Goal: Transaction & Acquisition: Purchase product/service

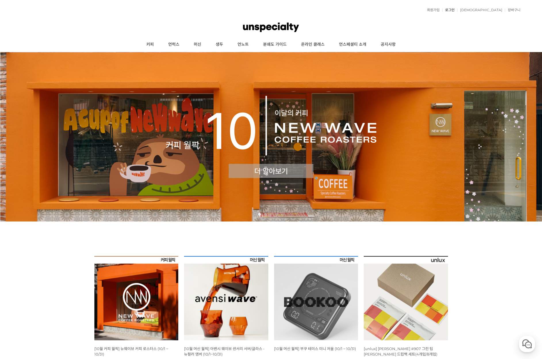
click at [454, 8] on link "로그인" at bounding box center [448, 9] width 12 height 3
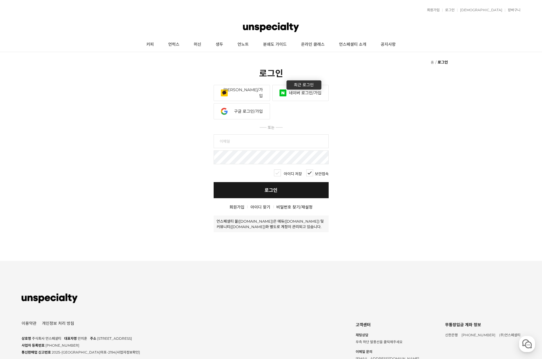
click at [305, 93] on link "네이버 로그인/가입" at bounding box center [300, 93] width 56 height 16
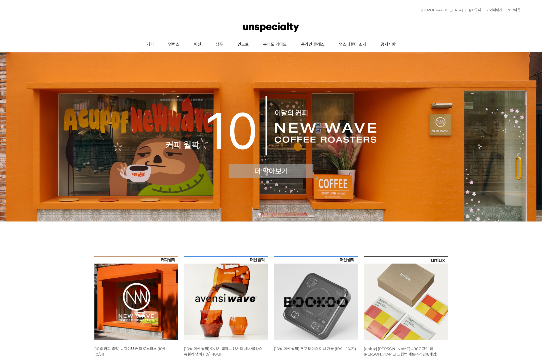
click at [192, 116] on img at bounding box center [271, 136] width 542 height 169
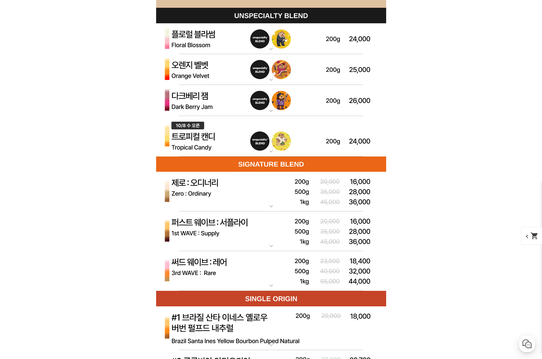
scroll to position [1667, 0]
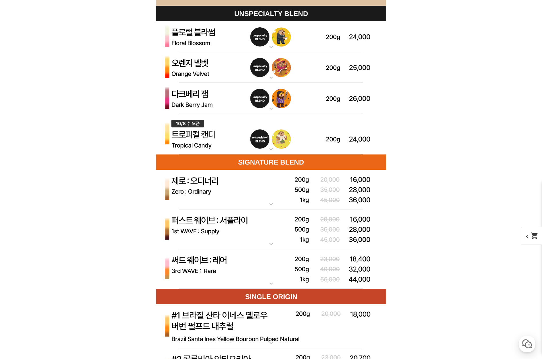
click at [213, 138] on img at bounding box center [271, 134] width 230 height 41
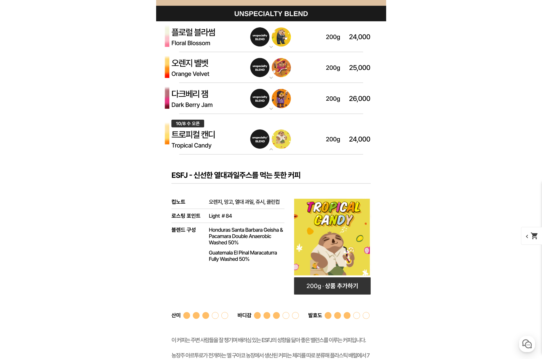
click at [213, 138] on img at bounding box center [271, 134] width 230 height 41
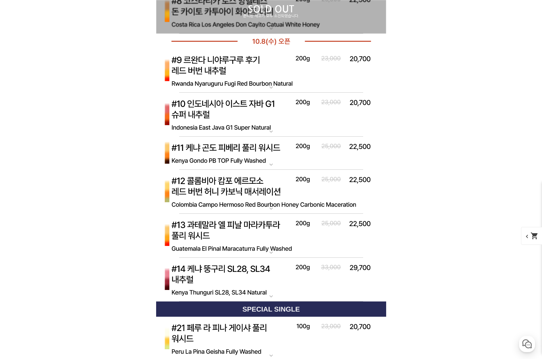
scroll to position [2299, 0]
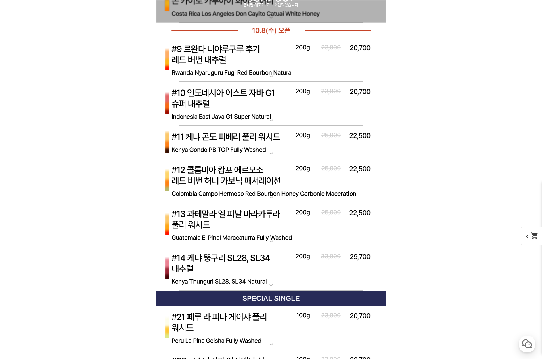
click at [280, 55] on img at bounding box center [271, 60] width 230 height 44
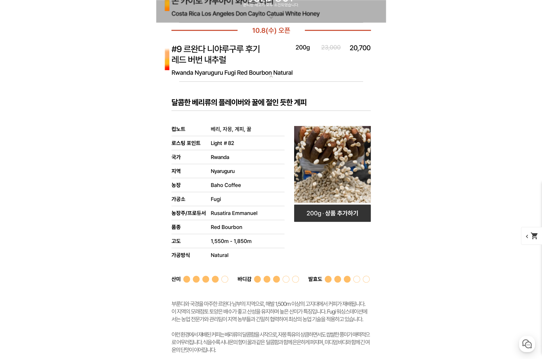
click at [280, 55] on img at bounding box center [271, 60] width 230 height 44
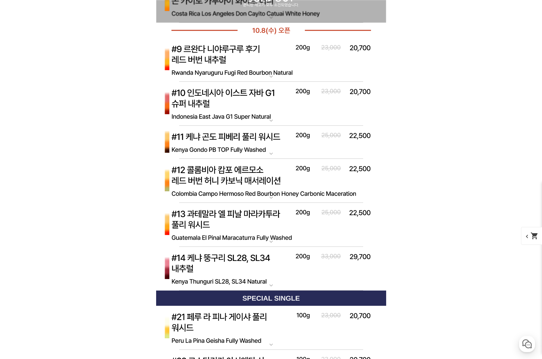
click at [241, 104] on img at bounding box center [271, 104] width 230 height 44
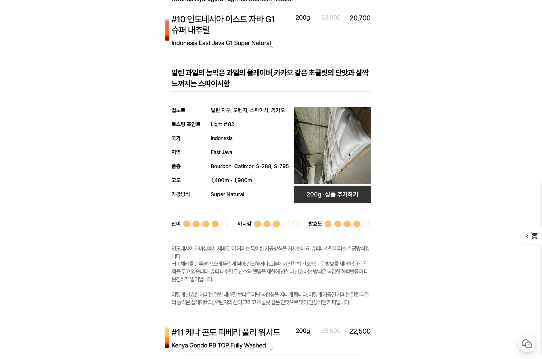
scroll to position [2327, 0]
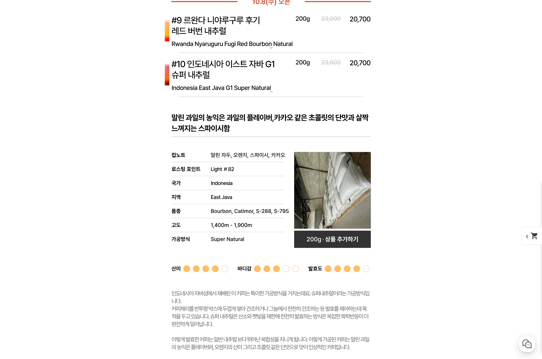
click at [229, 64] on img at bounding box center [271, 75] width 230 height 44
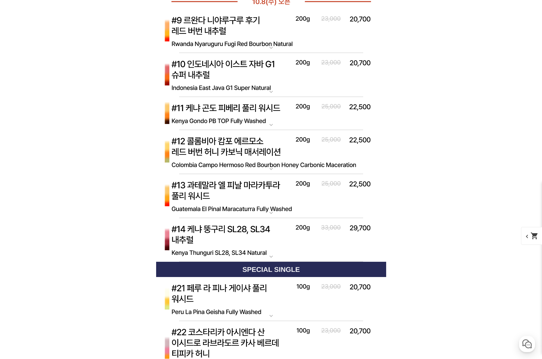
click at [228, 239] on img at bounding box center [271, 240] width 230 height 44
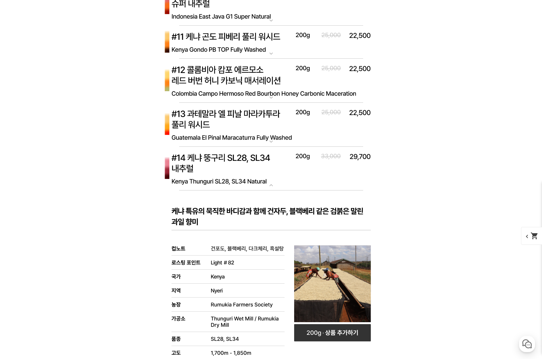
scroll to position [2414, 0]
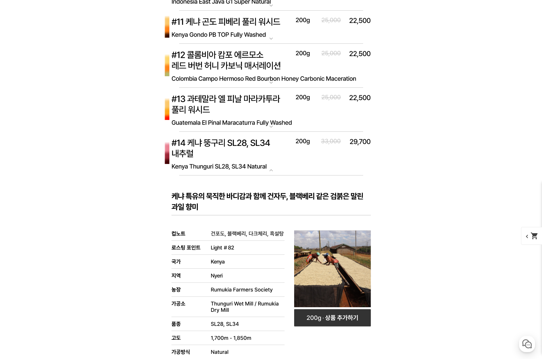
click at [253, 151] on img at bounding box center [271, 154] width 230 height 44
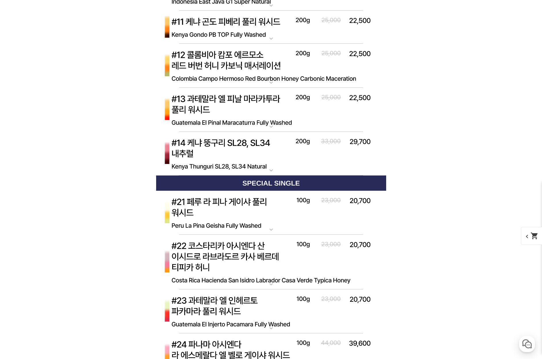
click at [257, 115] on img at bounding box center [271, 110] width 230 height 44
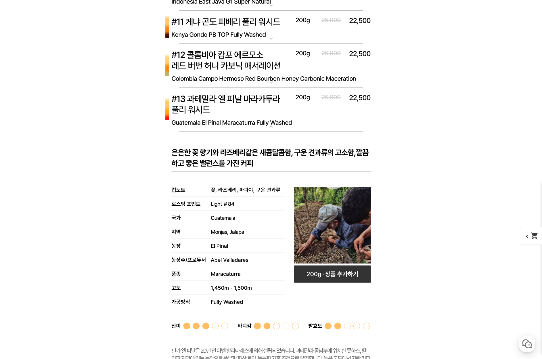
click at [257, 107] on img at bounding box center [271, 110] width 230 height 44
click at [249, 69] on img at bounding box center [271, 66] width 230 height 44
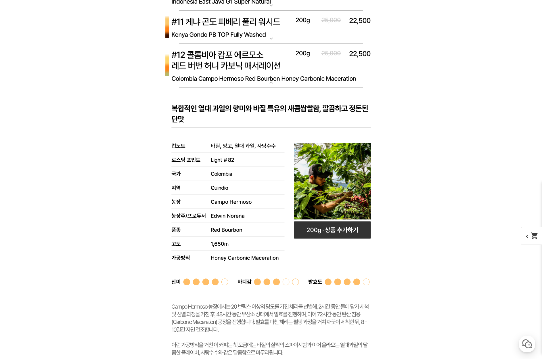
click at [249, 66] on img at bounding box center [271, 66] width 230 height 44
click at [244, 34] on img at bounding box center [271, 27] width 230 height 33
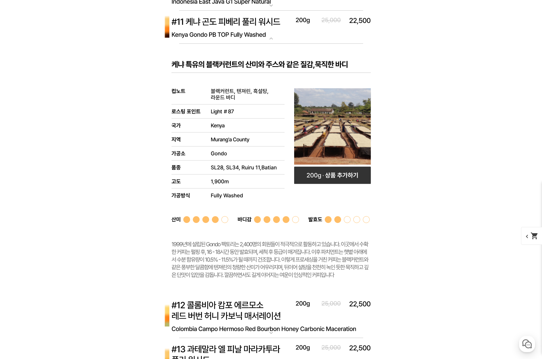
click at [244, 34] on img at bounding box center [271, 27] width 230 height 33
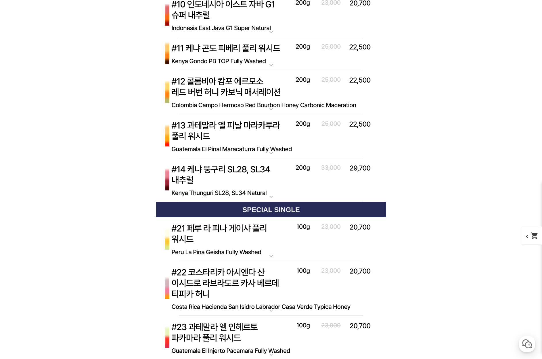
scroll to position [2327, 0]
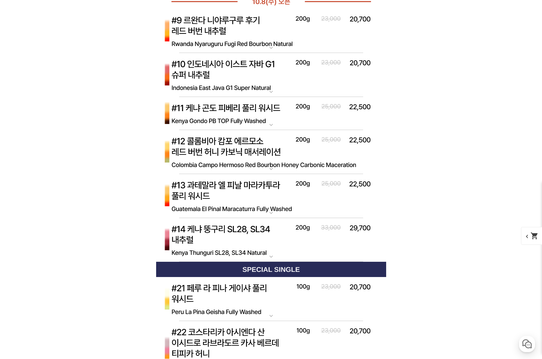
click at [237, 70] on img at bounding box center [271, 75] width 230 height 44
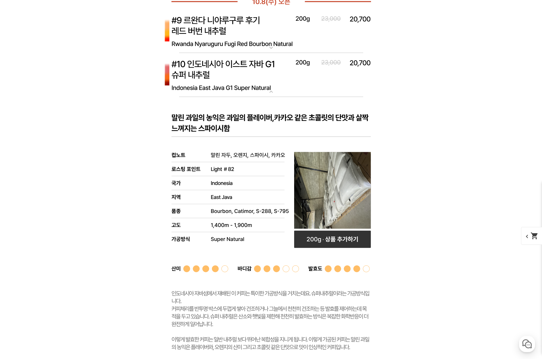
click at [244, 74] on img at bounding box center [271, 75] width 230 height 44
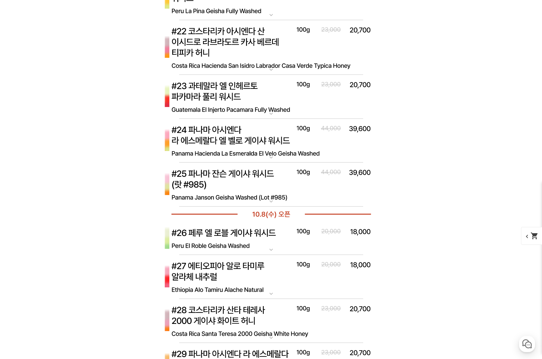
scroll to position [2758, 0]
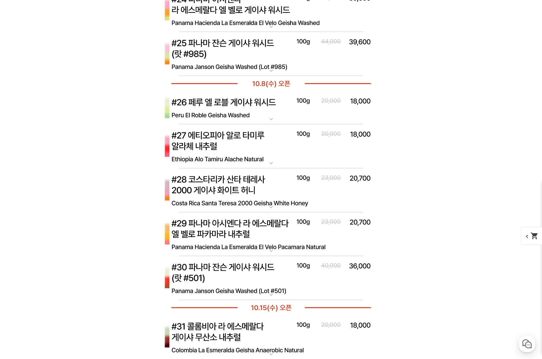
click at [249, 105] on img at bounding box center [271, 107] width 230 height 33
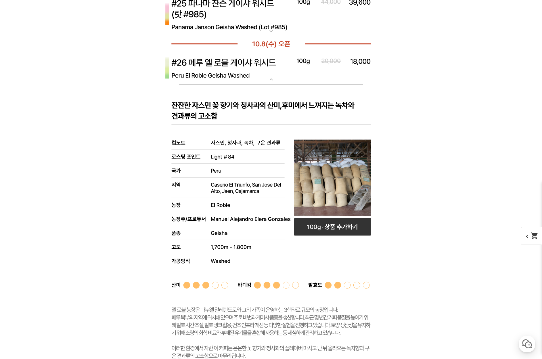
scroll to position [2787, 0]
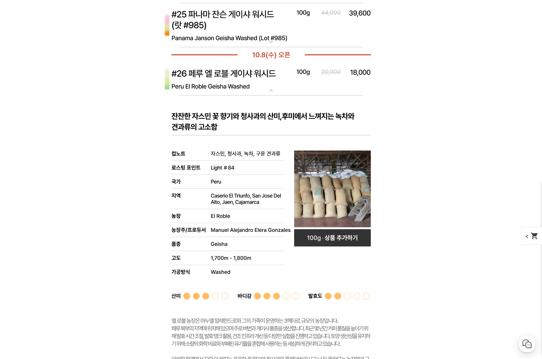
click at [267, 80] on img at bounding box center [271, 78] width 230 height 33
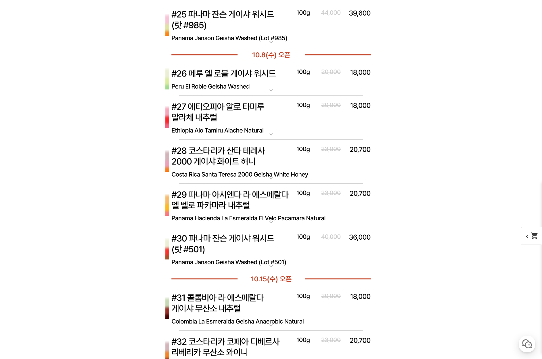
click at [240, 121] on img at bounding box center [271, 117] width 230 height 44
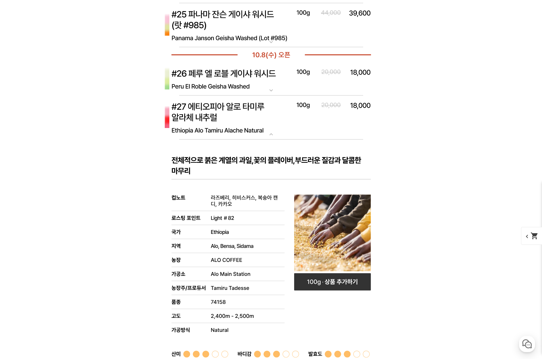
click at [242, 123] on img at bounding box center [271, 117] width 230 height 44
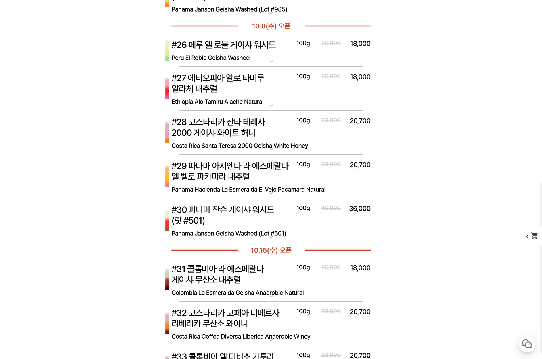
click at [242, 124] on img at bounding box center [271, 133] width 230 height 44
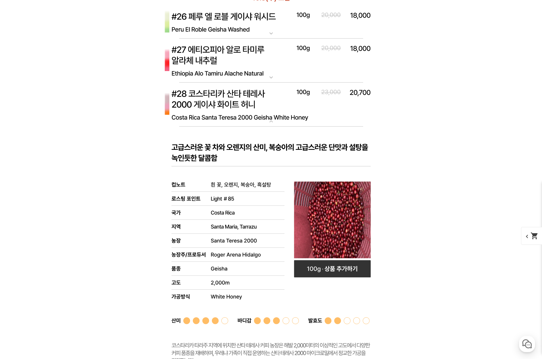
scroll to position [2845, 0]
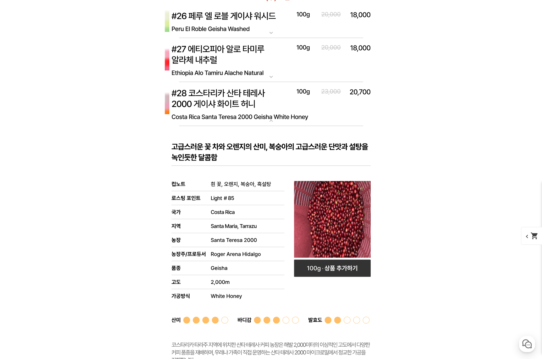
click at [245, 91] on img at bounding box center [271, 104] width 230 height 44
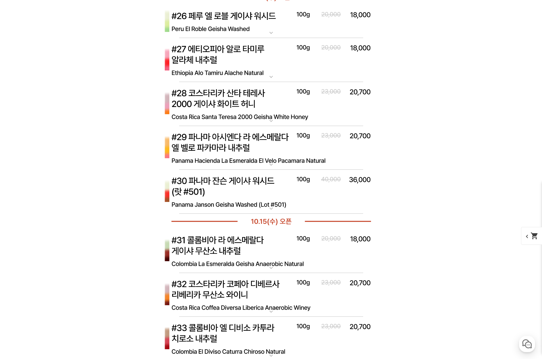
click at [238, 140] on img at bounding box center [271, 148] width 230 height 44
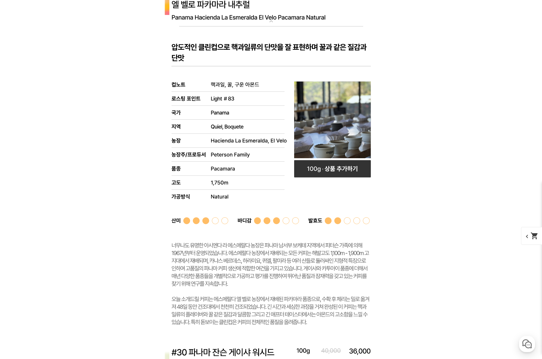
scroll to position [2988, 0]
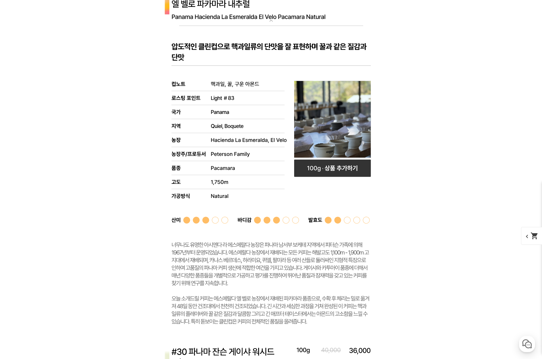
click at [244, 14] on img at bounding box center [271, 4] width 230 height 44
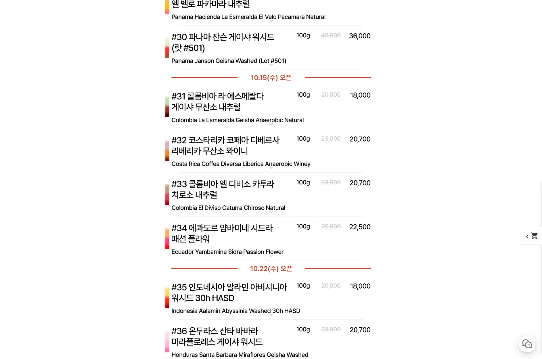
click at [241, 51] on img at bounding box center [271, 48] width 230 height 44
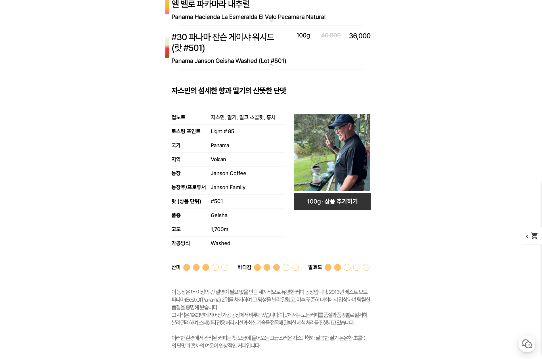
click at [241, 51] on img at bounding box center [271, 48] width 230 height 44
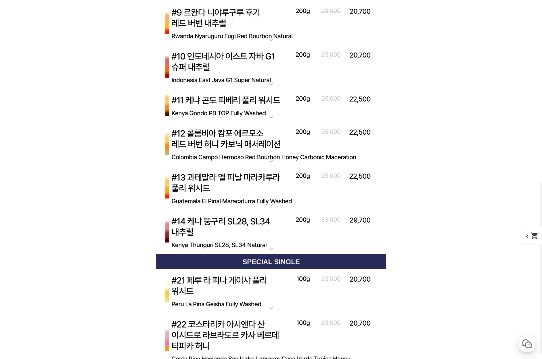
scroll to position [2299, 0]
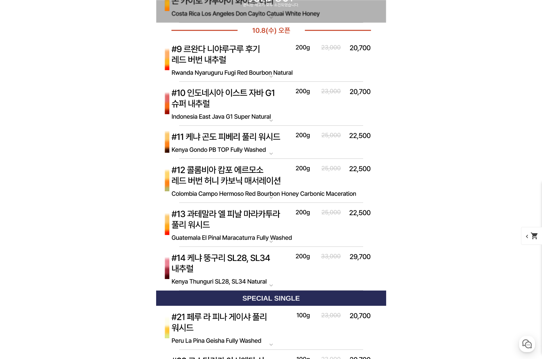
click at [228, 61] on img at bounding box center [271, 60] width 230 height 44
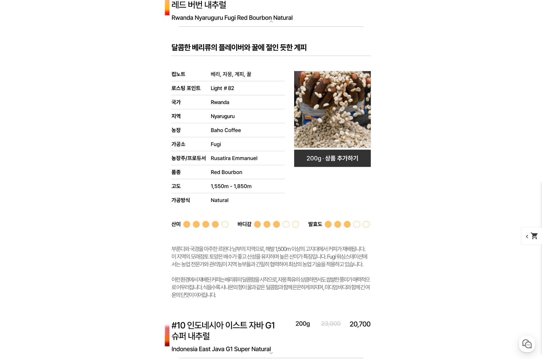
scroll to position [2356, 0]
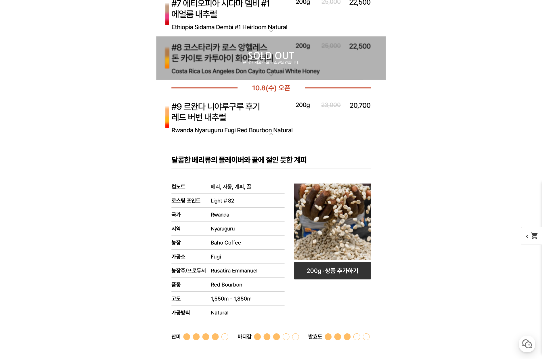
click at [238, 110] on img at bounding box center [271, 117] width 230 height 44
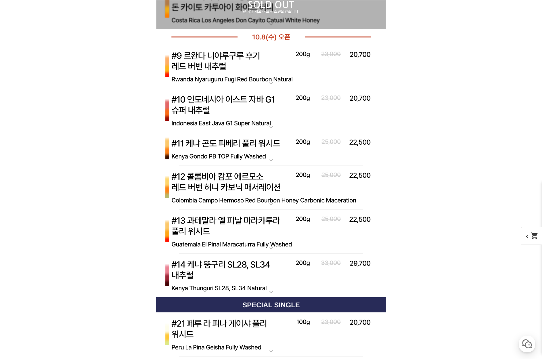
scroll to position [2299, 0]
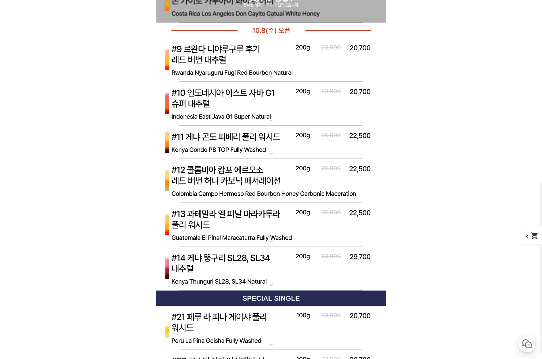
click at [210, 182] on img at bounding box center [271, 181] width 230 height 44
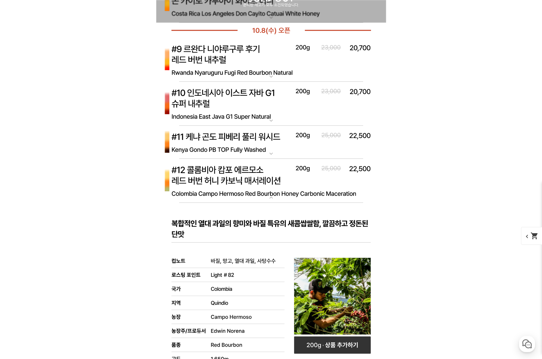
click at [208, 177] on img at bounding box center [271, 181] width 230 height 44
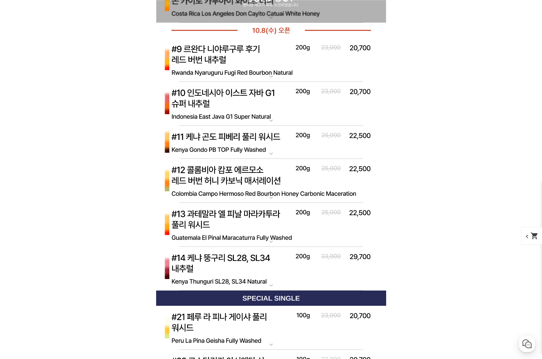
click at [206, 219] on img at bounding box center [271, 225] width 230 height 44
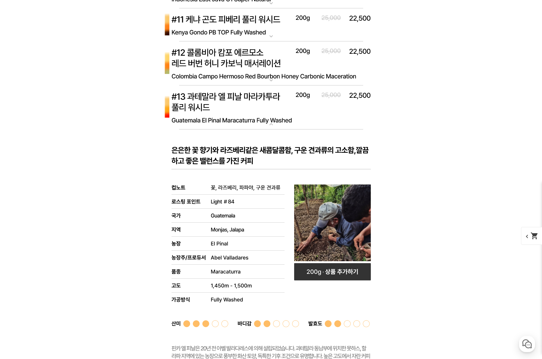
scroll to position [2442, 0]
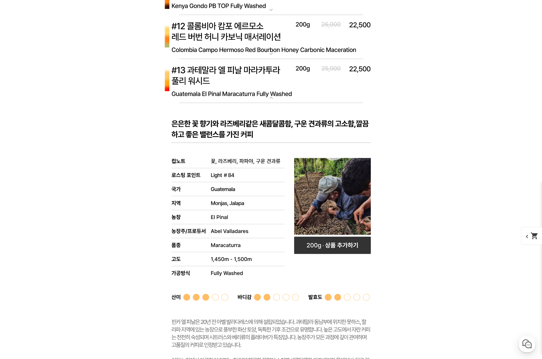
click at [240, 89] on img at bounding box center [271, 81] width 230 height 44
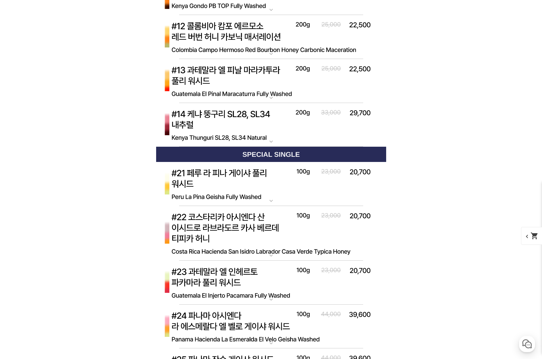
click at [223, 143] on img at bounding box center [271, 125] width 230 height 44
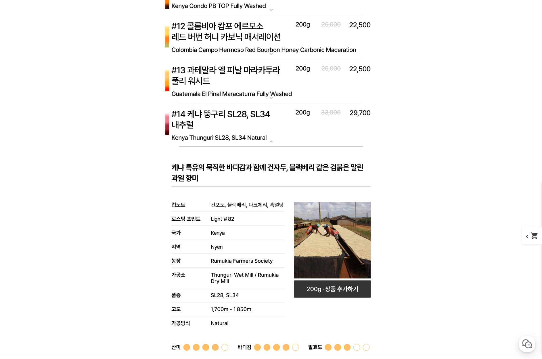
click at [222, 135] on img at bounding box center [271, 125] width 230 height 44
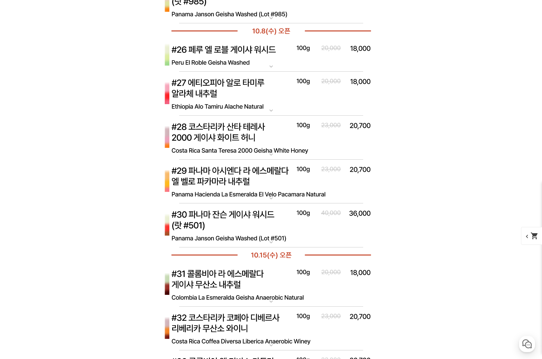
scroll to position [2816, 0]
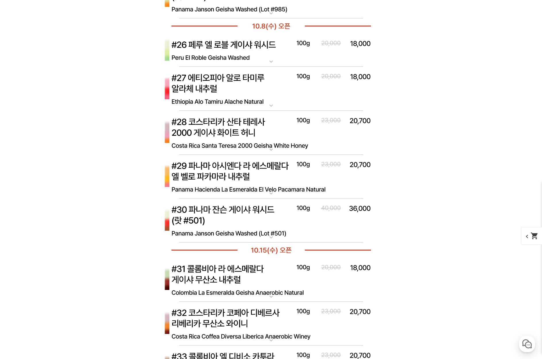
click at [265, 167] on img at bounding box center [271, 177] width 230 height 44
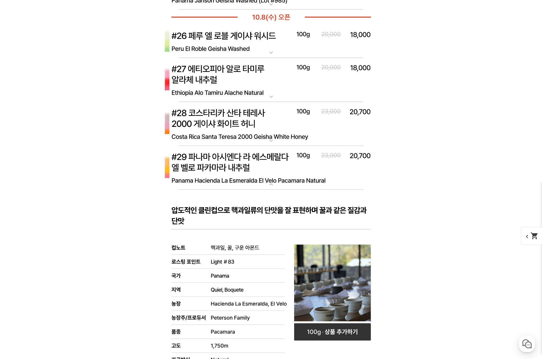
scroll to position [2873, 0]
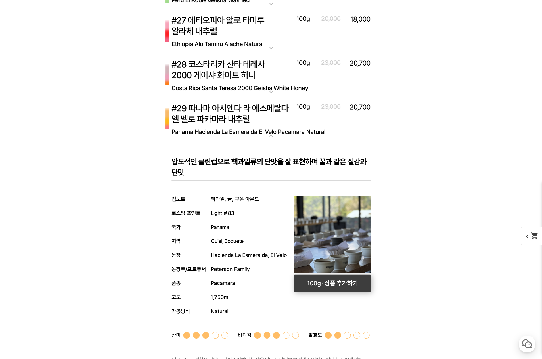
click at [336, 280] on rect at bounding box center [332, 282] width 77 height 17
select select "[10.8 오픈] #29 파나마 아시엔다 라 에스메랄다 엘 벨로 파카마라 내추럴"
select select "100g"
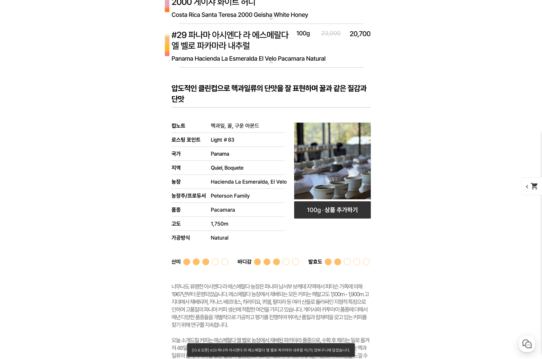
scroll to position [2902, 0]
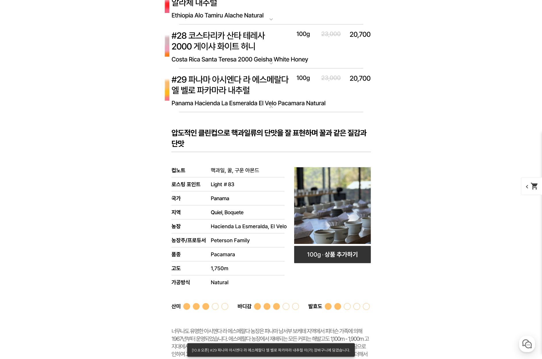
click at [253, 99] on img at bounding box center [271, 90] width 230 height 44
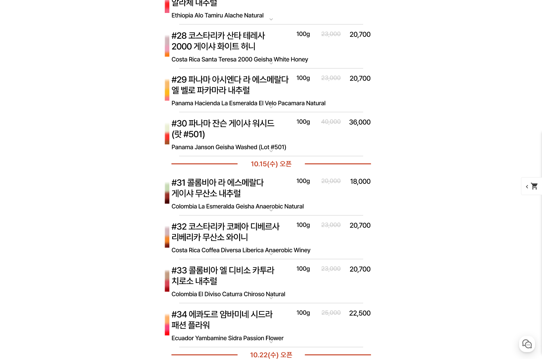
click at [247, 88] on img at bounding box center [271, 90] width 230 height 44
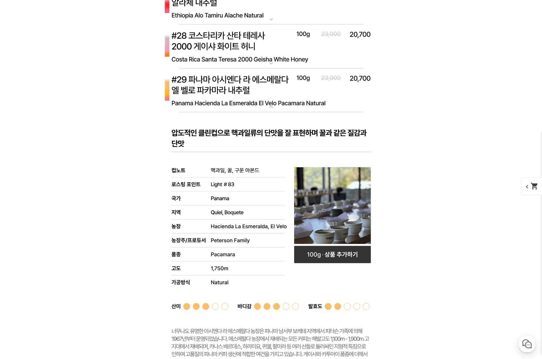
drag, startPoint x: 247, startPoint y: 88, endPoint x: 110, endPoint y: 118, distance: 140.0
click at [223, 100] on img at bounding box center [271, 90] width 230 height 44
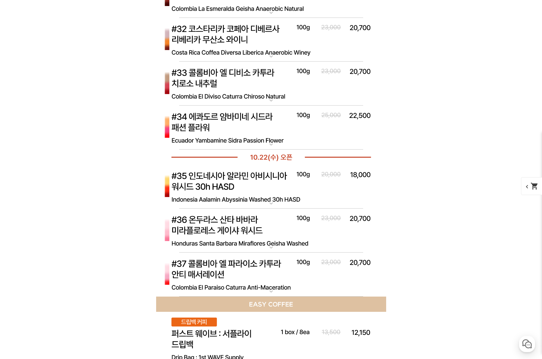
scroll to position [3189, 0]
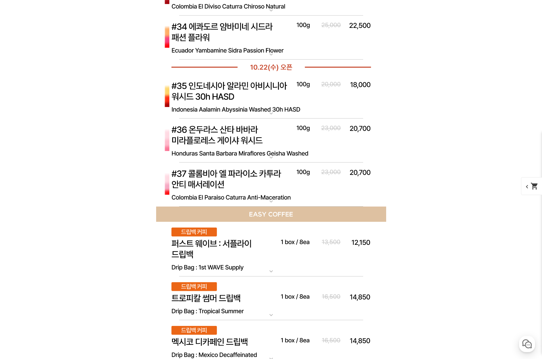
click at [270, 101] on img at bounding box center [271, 97] width 230 height 44
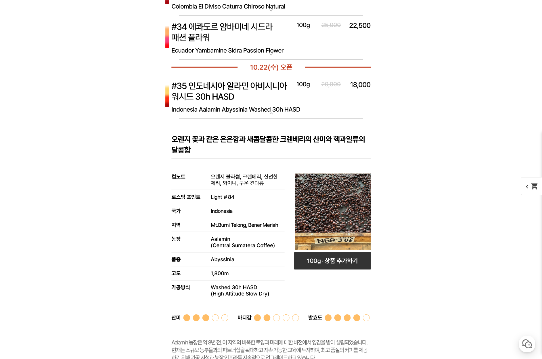
click at [270, 101] on img at bounding box center [271, 97] width 230 height 44
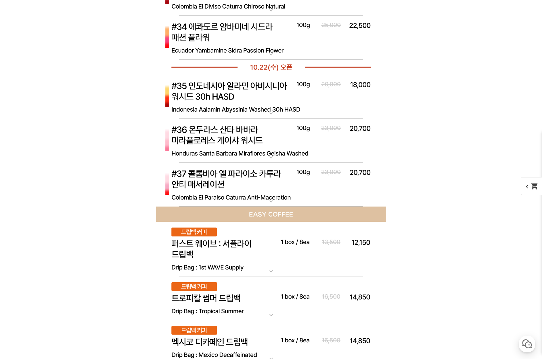
click at [254, 145] on img at bounding box center [271, 140] width 230 height 44
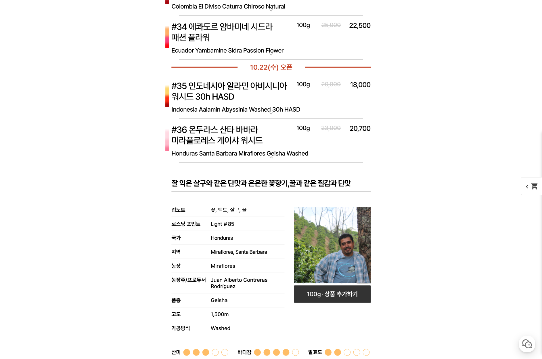
click at [248, 133] on img at bounding box center [271, 140] width 230 height 44
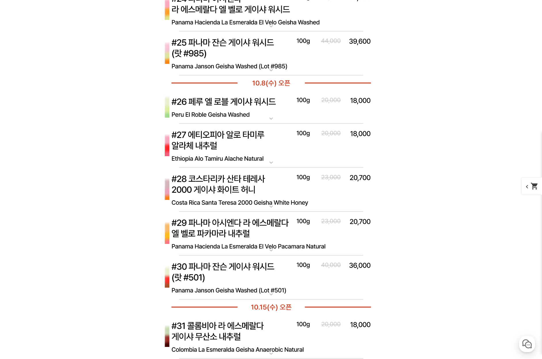
scroll to position [2758, 0]
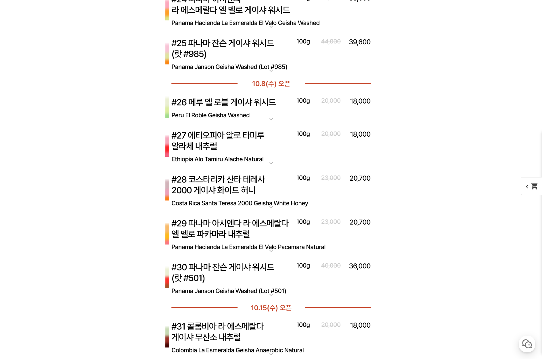
click at [258, 192] on img at bounding box center [271, 190] width 230 height 44
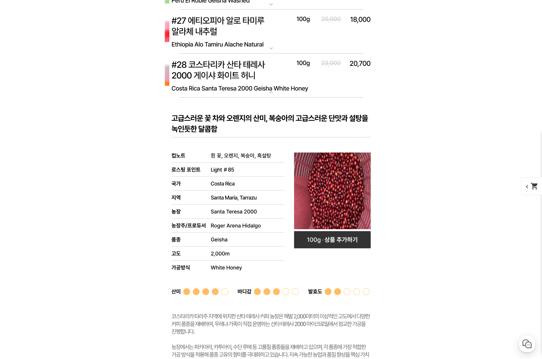
scroll to position [2873, 0]
click at [255, 91] on img at bounding box center [271, 75] width 230 height 44
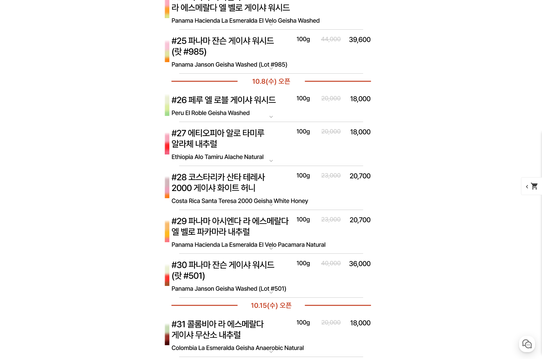
scroll to position [2758, 0]
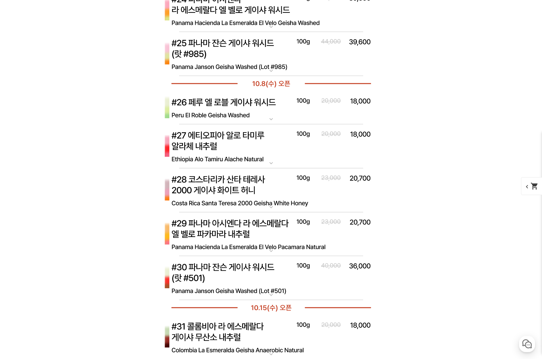
click at [255, 201] on img at bounding box center [271, 190] width 230 height 44
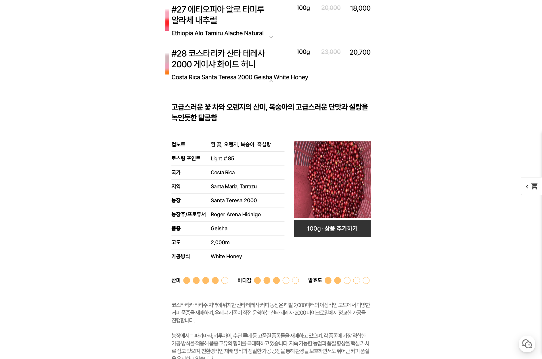
scroll to position [2902, 0]
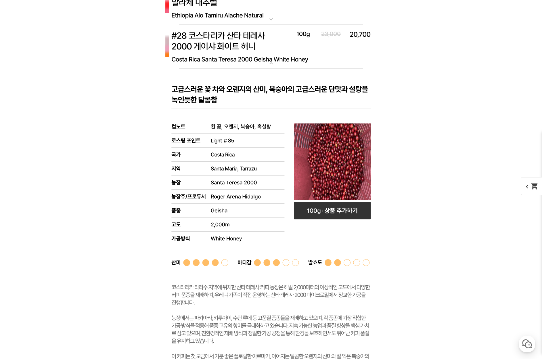
click at [273, 50] on img at bounding box center [271, 46] width 230 height 44
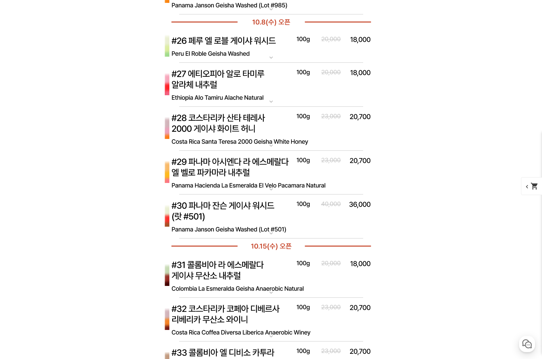
scroll to position [2816, 0]
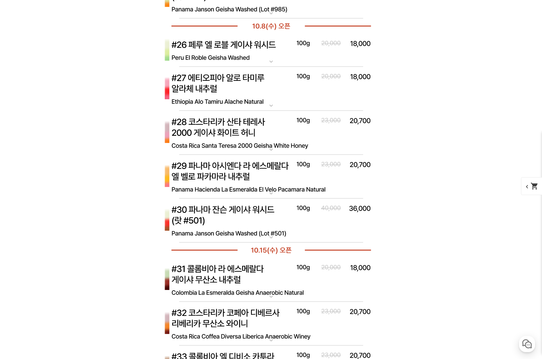
click at [236, 42] on img at bounding box center [271, 50] width 230 height 33
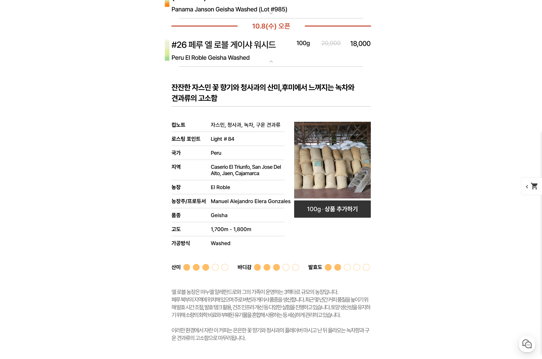
click at [236, 42] on img at bounding box center [271, 50] width 230 height 33
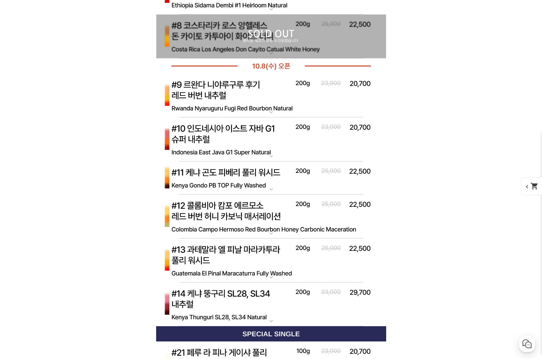
scroll to position [2241, 0]
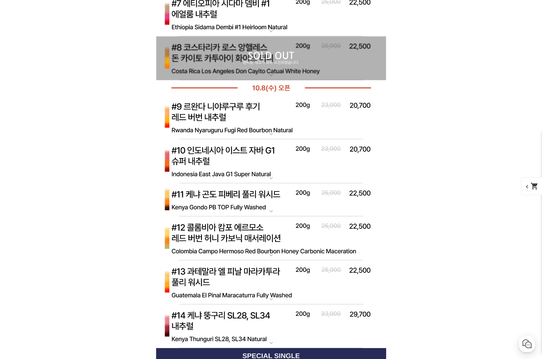
click at [232, 161] on img at bounding box center [271, 161] width 230 height 44
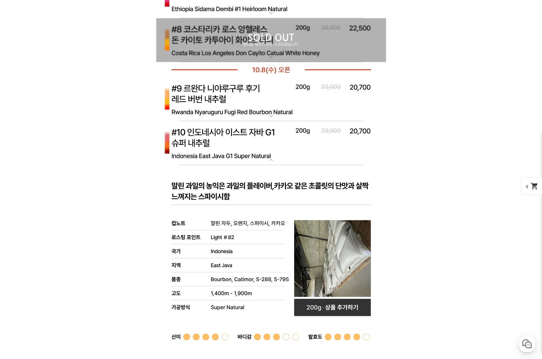
scroll to position [2299, 0]
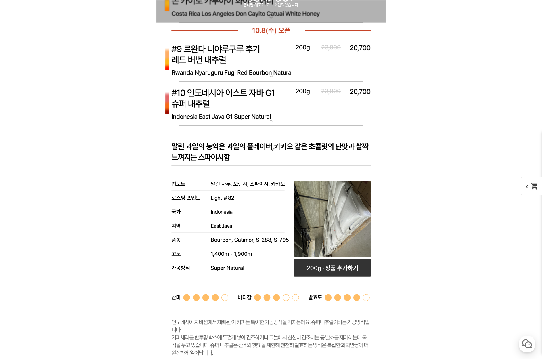
click at [240, 116] on img at bounding box center [271, 104] width 230 height 44
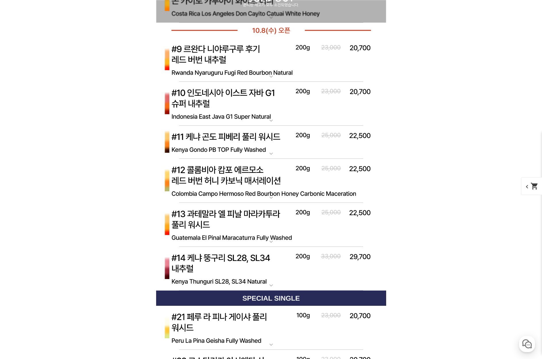
click at [253, 55] on img at bounding box center [271, 60] width 230 height 44
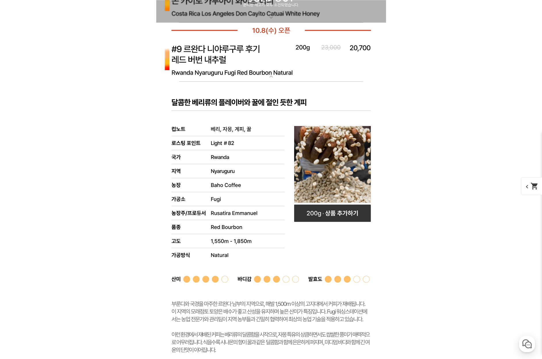
click at [253, 55] on img at bounding box center [271, 60] width 230 height 44
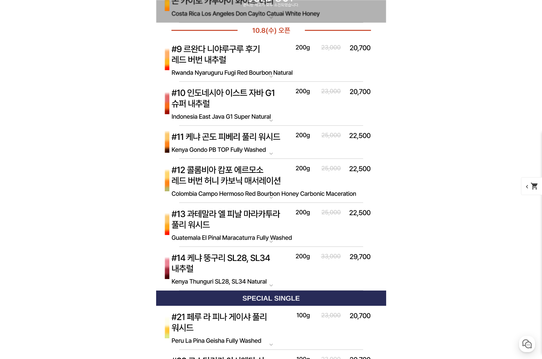
click at [251, 150] on img at bounding box center [271, 142] width 230 height 33
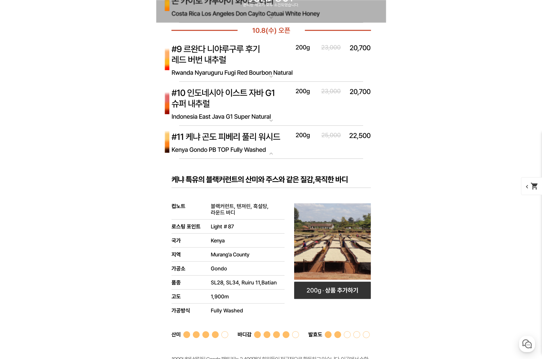
click at [249, 140] on img at bounding box center [271, 142] width 230 height 33
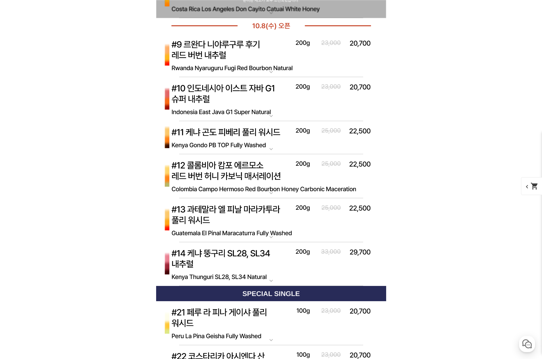
scroll to position [2327, 0]
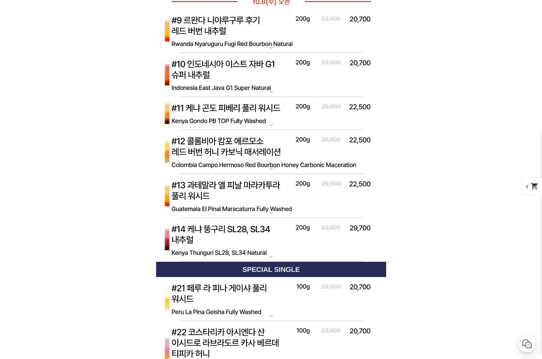
click at [243, 140] on img at bounding box center [271, 152] width 230 height 44
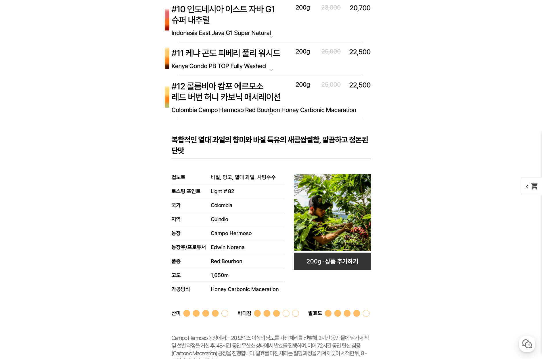
scroll to position [2385, 0]
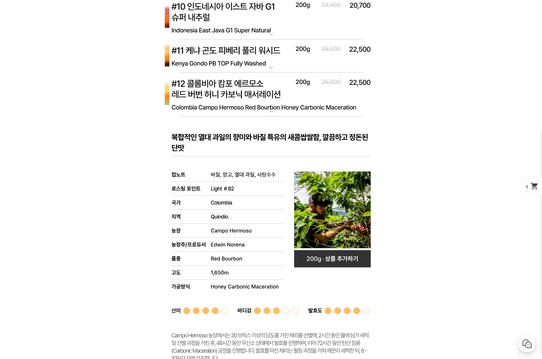
click at [236, 89] on img at bounding box center [271, 94] width 230 height 44
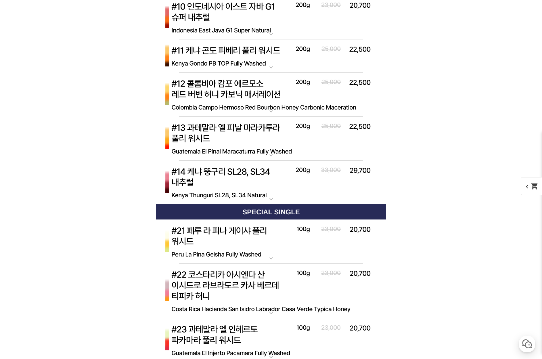
click at [239, 141] on img at bounding box center [271, 138] width 230 height 44
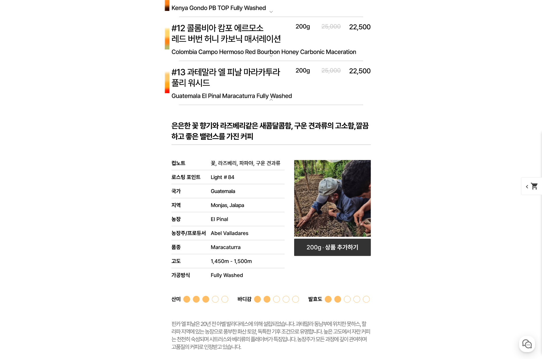
scroll to position [2442, 0]
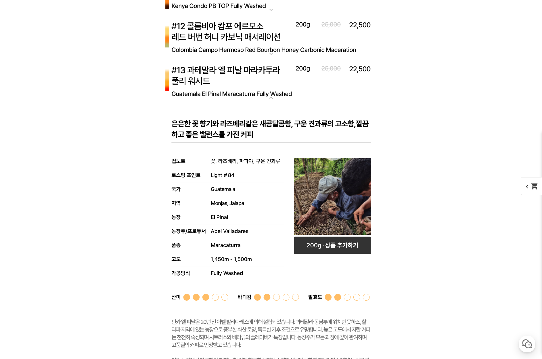
click at [236, 86] on img at bounding box center [271, 81] width 230 height 44
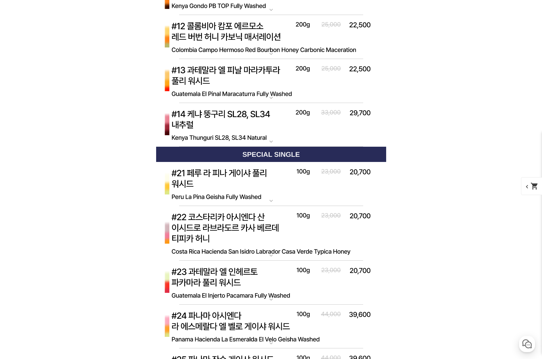
click at [243, 126] on img at bounding box center [271, 125] width 230 height 44
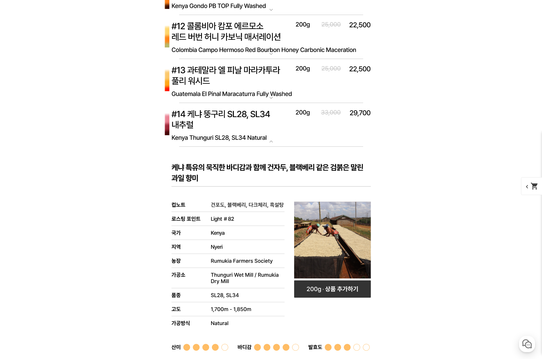
click at [268, 138] on img at bounding box center [271, 125] width 230 height 44
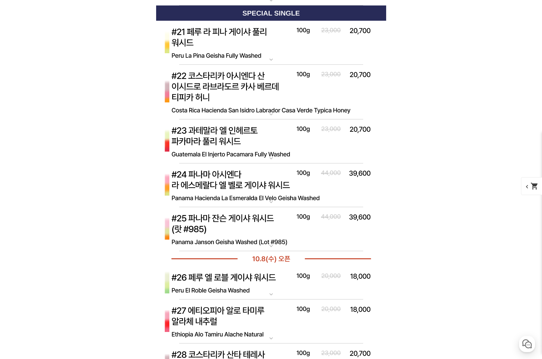
scroll to position [2586, 0]
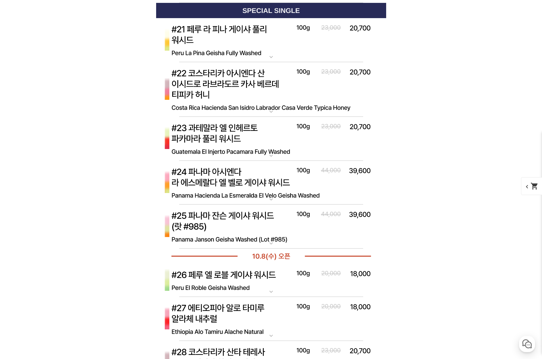
click at [255, 91] on img at bounding box center [271, 89] width 230 height 55
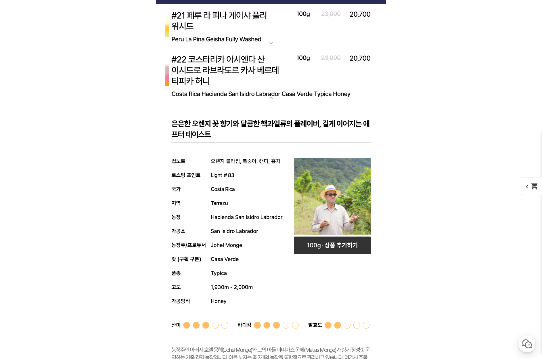
scroll to position [2615, 0]
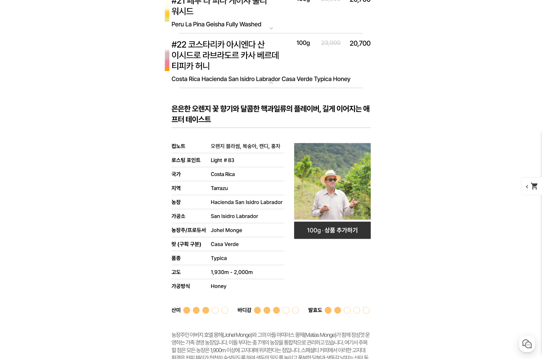
click at [270, 58] on img at bounding box center [271, 60] width 230 height 55
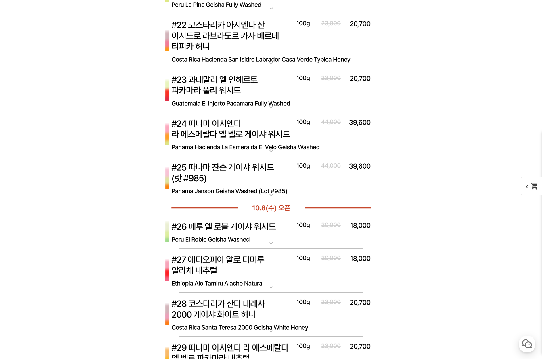
scroll to position [2672, 0]
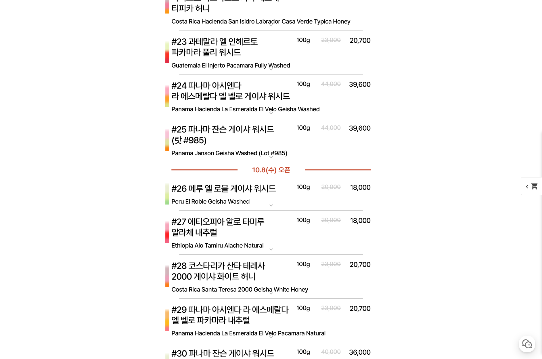
click at [260, 95] on img at bounding box center [271, 96] width 230 height 44
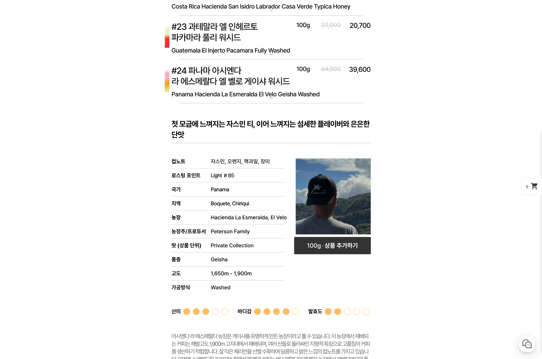
scroll to position [2730, 0]
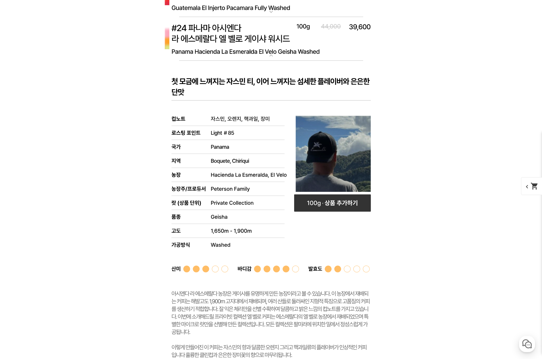
click at [248, 38] on img at bounding box center [271, 39] width 230 height 44
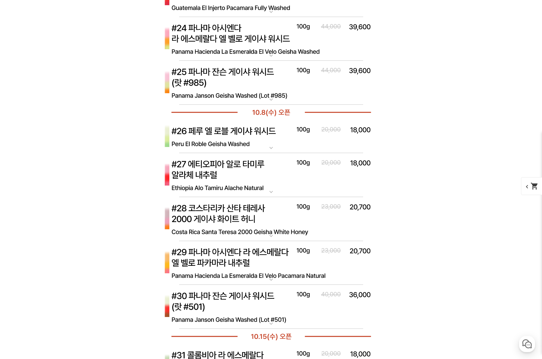
click at [248, 38] on img at bounding box center [271, 39] width 230 height 44
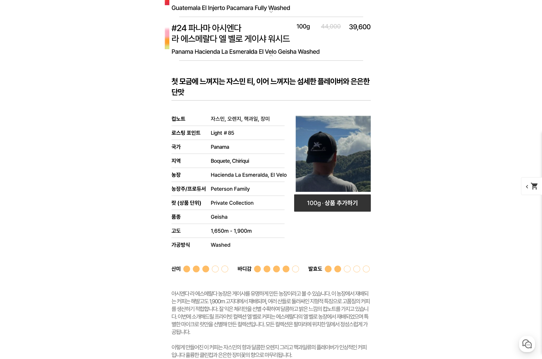
click at [248, 38] on img at bounding box center [271, 39] width 230 height 44
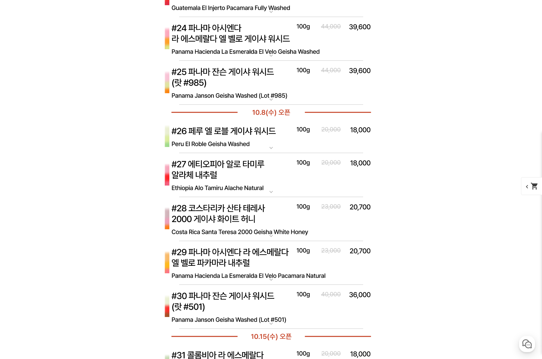
click at [240, 225] on img at bounding box center [271, 219] width 230 height 44
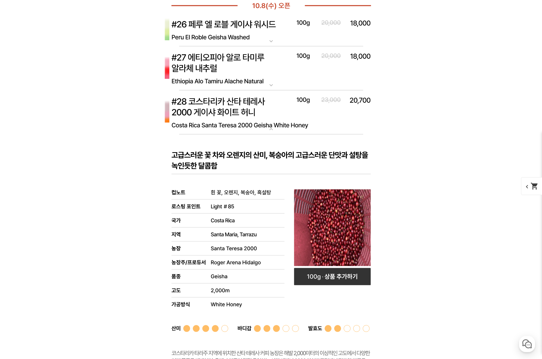
scroll to position [2845, 0]
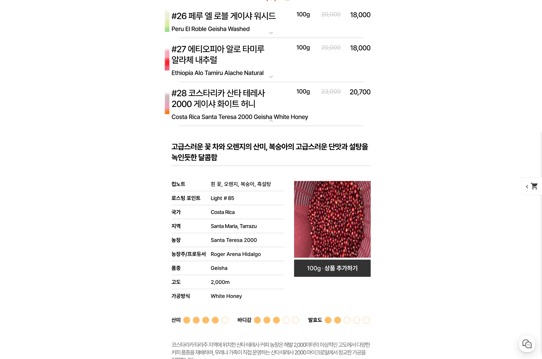
click at [241, 98] on img at bounding box center [271, 104] width 230 height 44
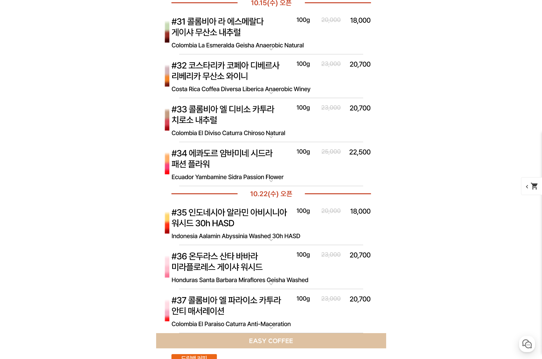
scroll to position [3161, 0]
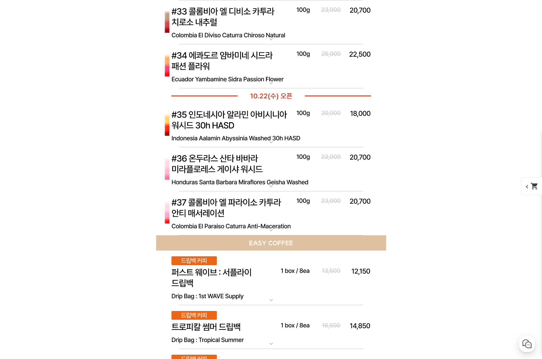
click at [249, 119] on img at bounding box center [271, 125] width 230 height 44
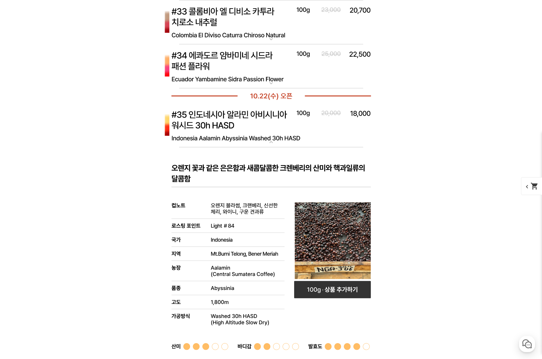
click at [249, 119] on img at bounding box center [271, 125] width 230 height 44
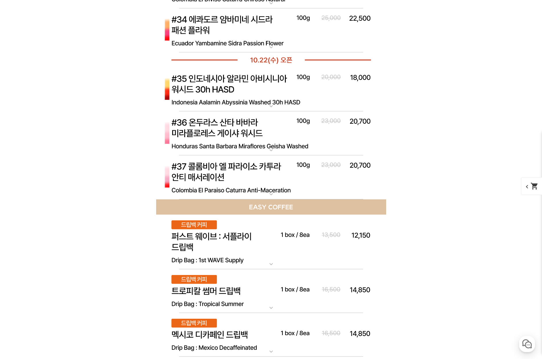
scroll to position [3218, 0]
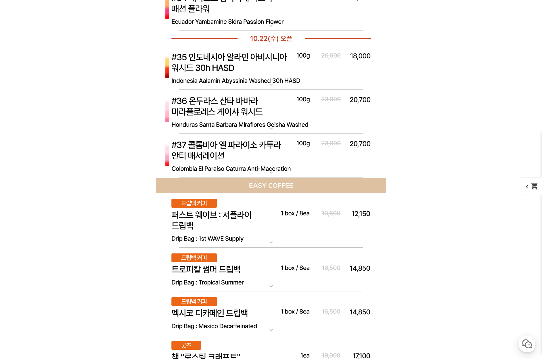
click at [243, 151] on img at bounding box center [271, 156] width 230 height 44
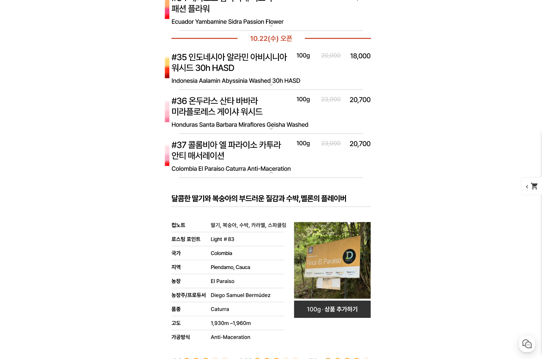
scroll to position [3247, 0]
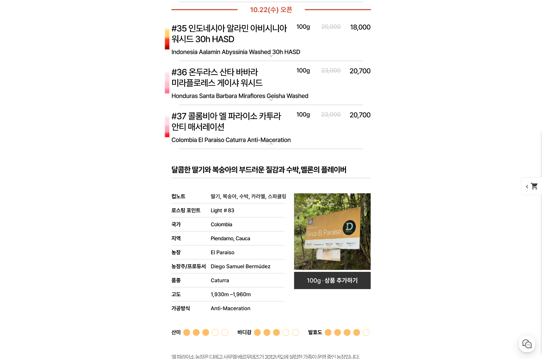
click at [244, 121] on img at bounding box center [271, 127] width 230 height 44
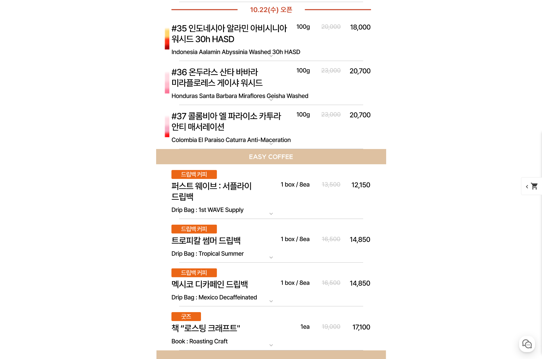
click at [242, 47] on img at bounding box center [271, 39] width 230 height 44
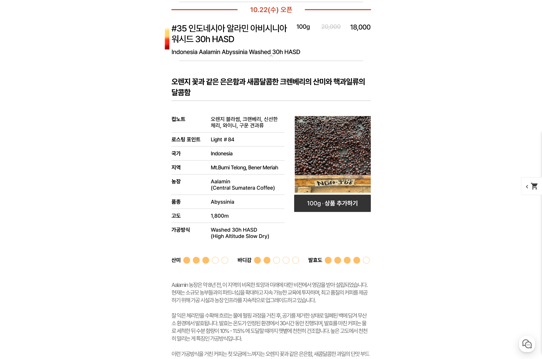
click at [242, 47] on img at bounding box center [271, 39] width 230 height 44
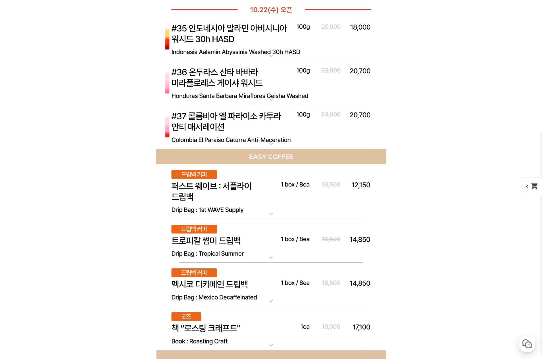
click at [536, 184] on mat-icon "shopping_cart" at bounding box center [534, 186] width 8 height 8
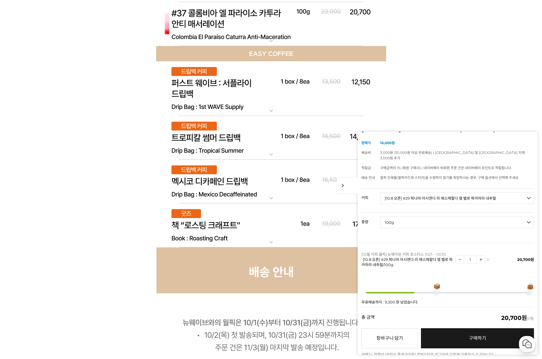
scroll to position [3419, 0]
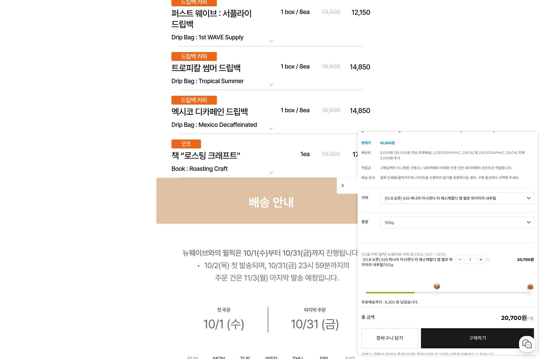
click at [455, 328] on link "구매하기 예약주문 REGULAR DELIVERY" at bounding box center [477, 338] width 113 height 20
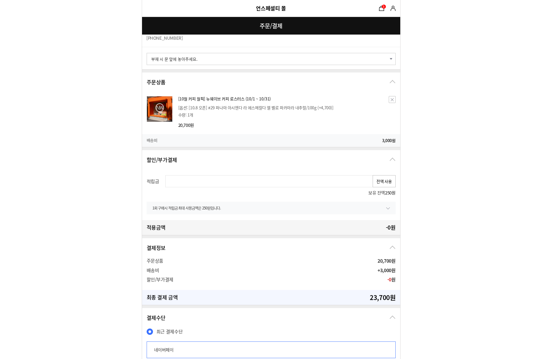
scroll to position [86, 0]
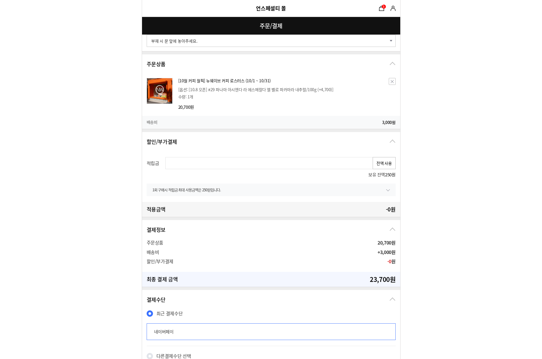
click at [384, 160] on button "전액 사용" at bounding box center [383, 163] width 23 height 12
type input "250"
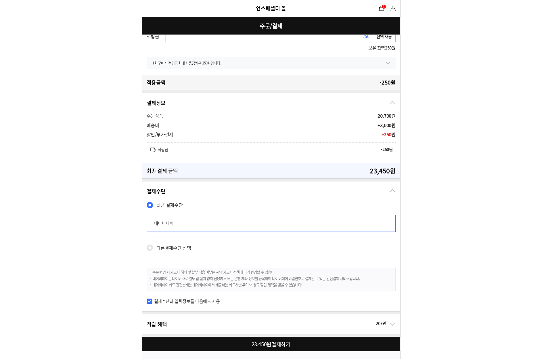
scroll to position [247, 0]
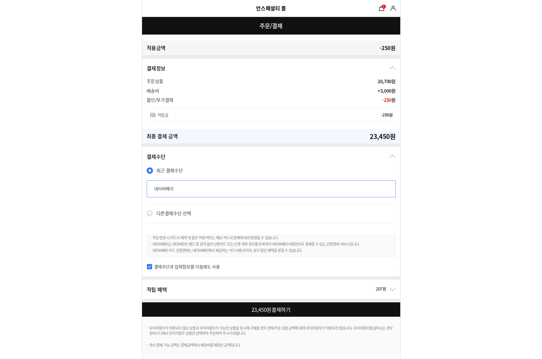
click at [276, 307] on div at bounding box center [272, 309] width 260 height 14
checkbox input "true"
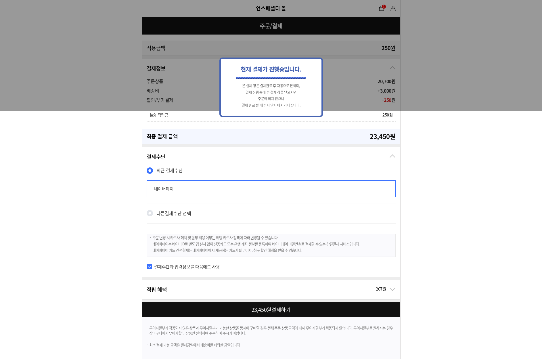
scroll to position [0, 0]
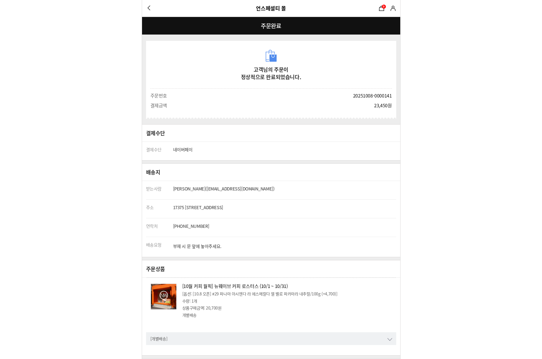
click at [239, 211] on td "[GEOGRAPHIC_DATA][STREET_ADDRESS] 에서 수령예정 () 수령지 안내" at bounding box center [284, 208] width 223 height 19
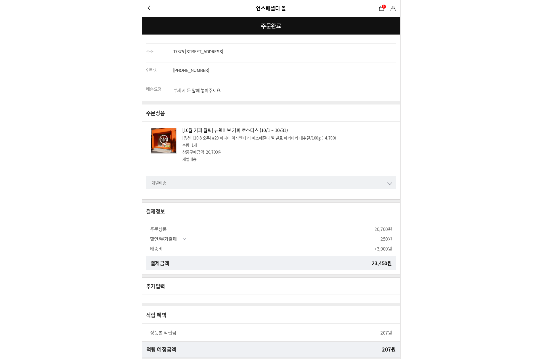
scroll to position [180, 0]
